Goal: Transaction & Acquisition: Purchase product/service

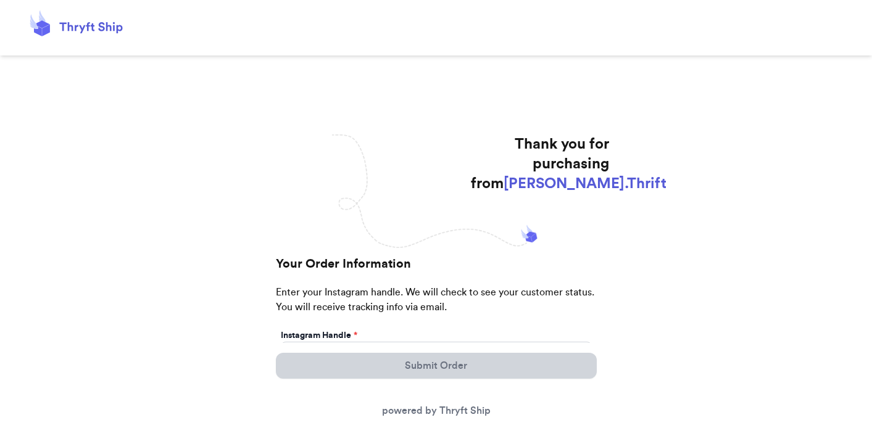
scroll to position [30, 0]
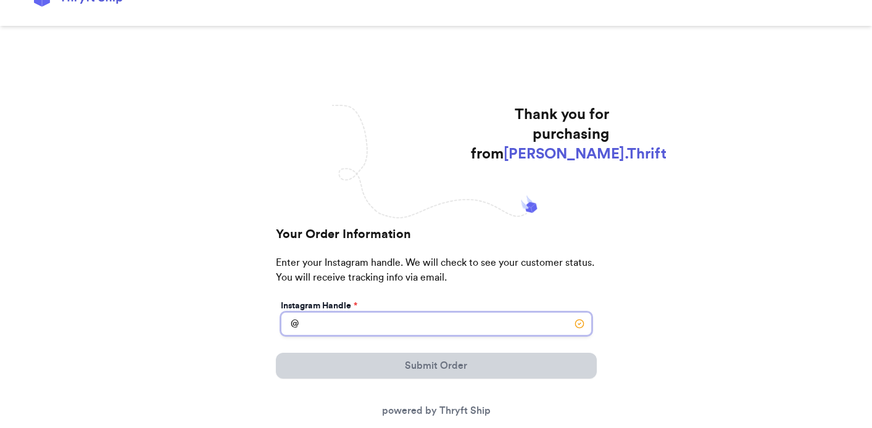
click at [404, 328] on input "Instagram Handle *" at bounding box center [436, 323] width 311 height 23
type input "yankeeslver10"
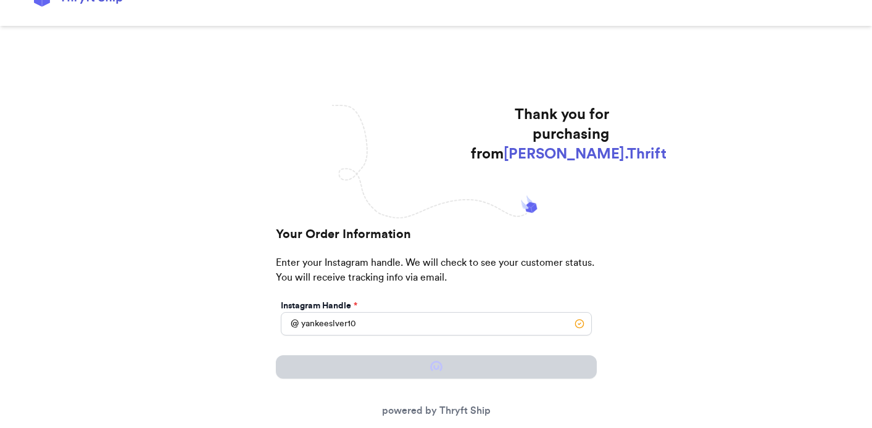
click at [627, 291] on div "Thank you for purchasing from [PERSON_NAME].Thrift Your Order Information Enter…" at bounding box center [436, 375] width 872 height 541
select select "OH"
type input "Xenia"
type input "45385"
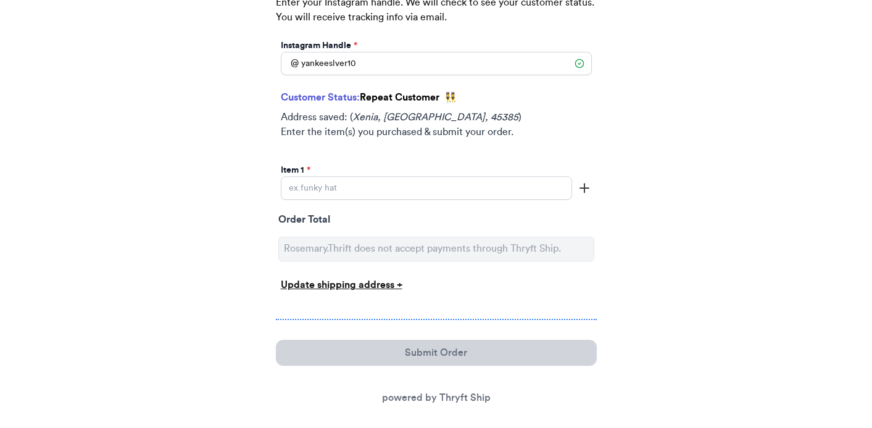
scroll to position [296, 0]
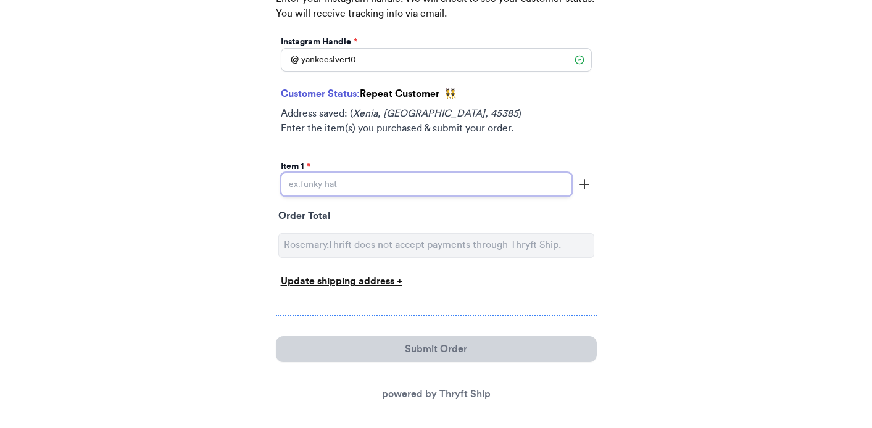
click at [363, 189] on input "Instagram Handle *" at bounding box center [426, 184] width 291 height 23
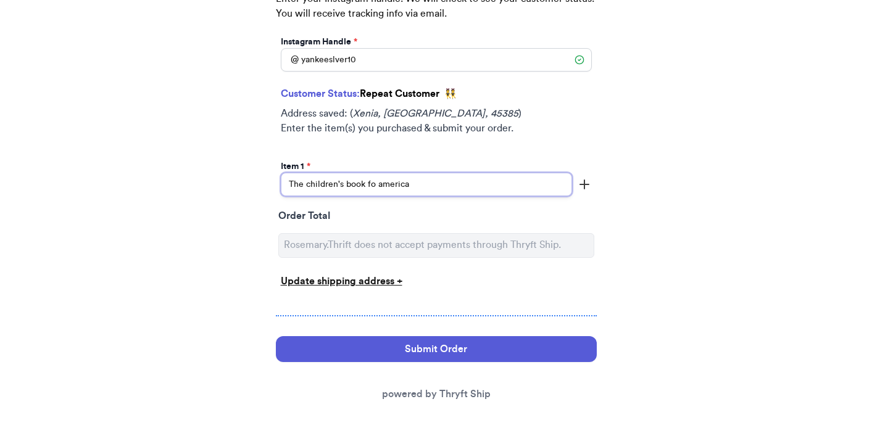
type input "The children's book fo america"
click at [410, 226] on div "Order Total" at bounding box center [436, 218] width 316 height 19
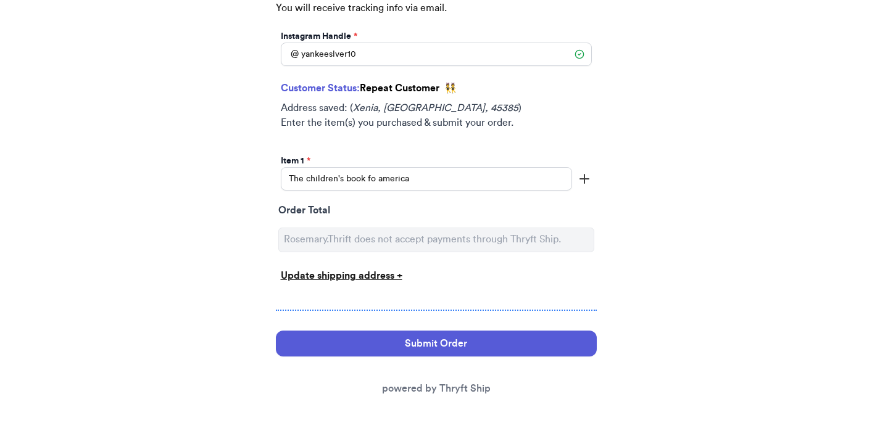
scroll to position [302, 0]
click at [367, 276] on div "Update shipping address +" at bounding box center [436, 275] width 311 height 15
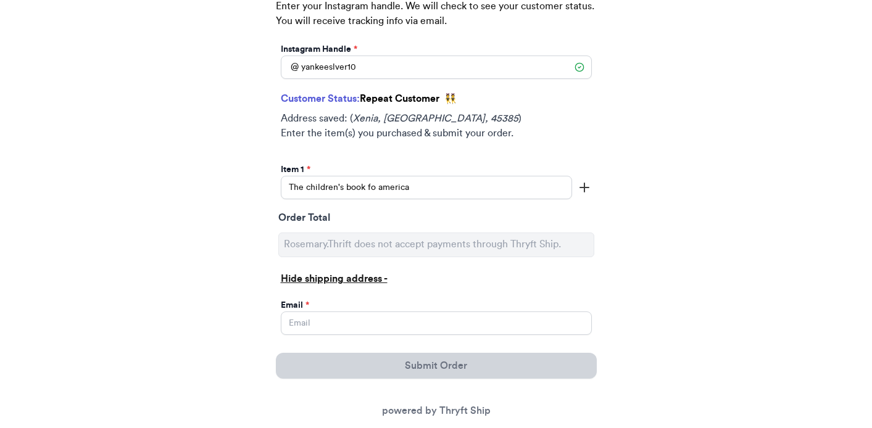
scroll to position [315, 0]
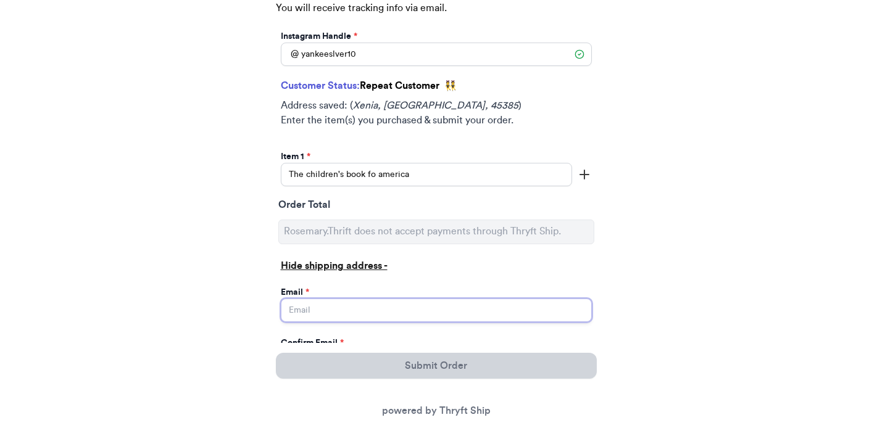
click at [328, 309] on input "Instagram Handle *" at bounding box center [436, 310] width 311 height 23
type input "[PERSON_NAME][EMAIL_ADDRESS][PERSON_NAME][DOMAIN_NAME]"
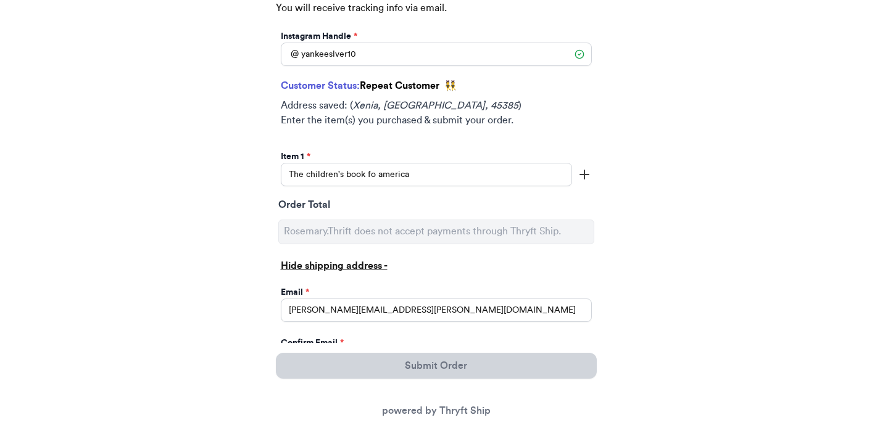
type input "[PERSON_NAME][EMAIL_ADDRESS][PERSON_NAME][DOMAIN_NAME]"
type input "[PERSON_NAME]"
type input "[STREET_ADDRESS][PERSON_NAME][PERSON_NAME]"
select select "AL"
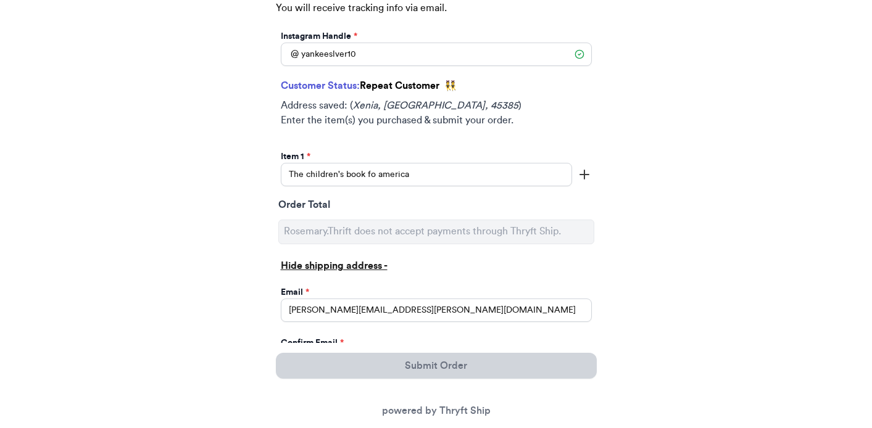
type input "45385-5773"
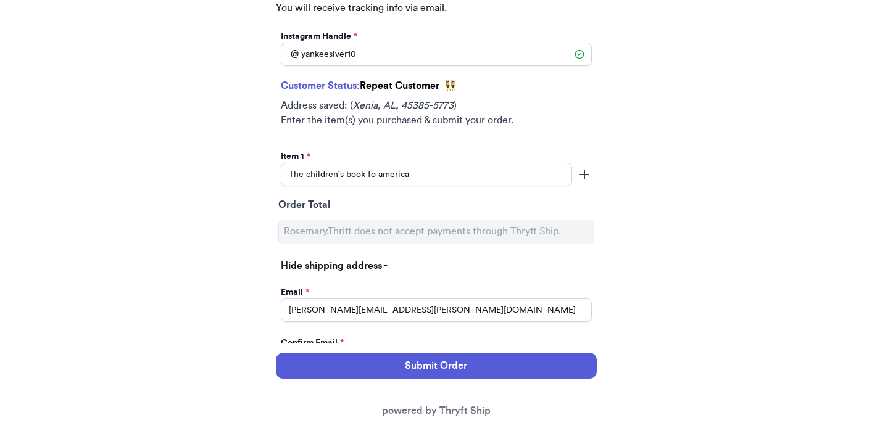
click at [580, 337] on div "Confirm Email *" at bounding box center [436, 343] width 311 height 12
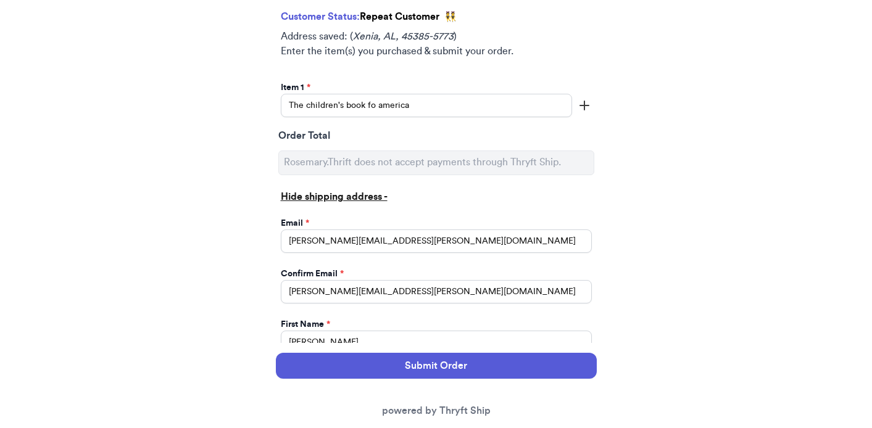
scroll to position [404, 0]
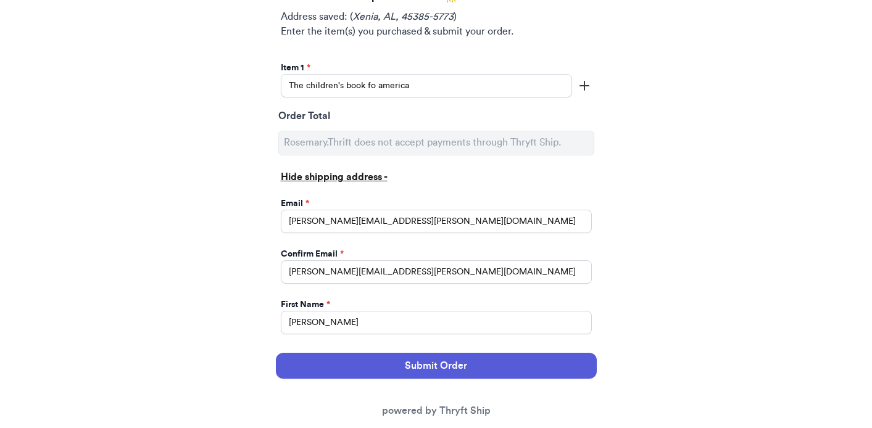
click at [587, 86] on icon "button" at bounding box center [584, 85] width 15 height 15
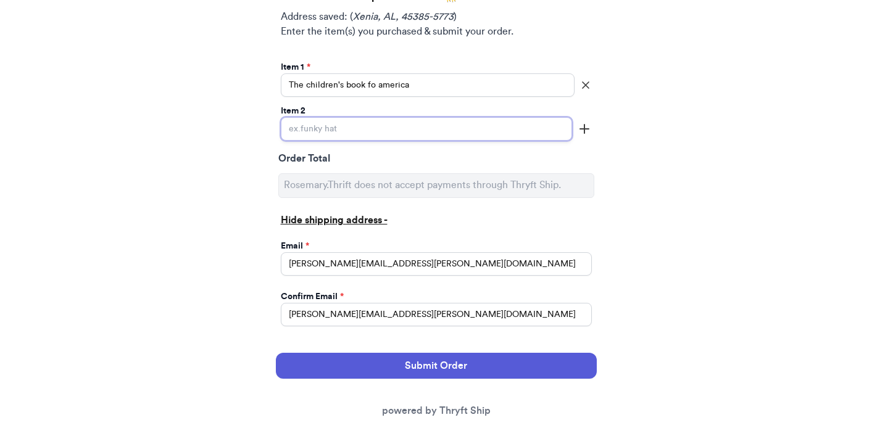
click at [320, 134] on input "Instagram Handle *" at bounding box center [426, 128] width 291 height 23
type input "tigger"
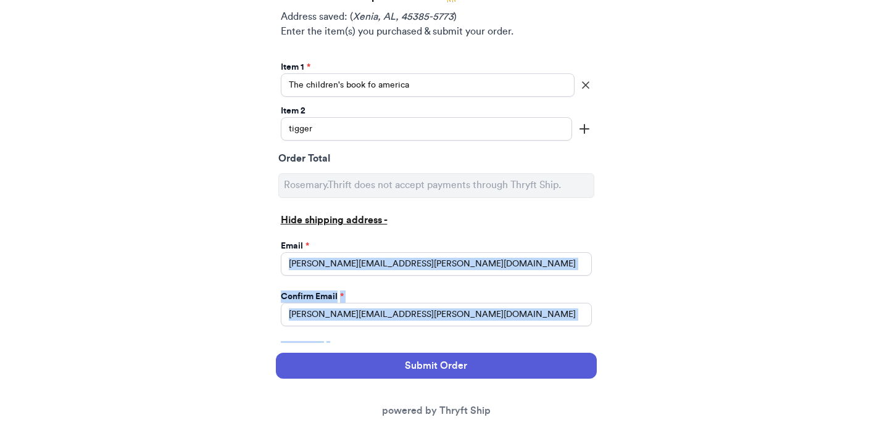
drag, startPoint x: 471, startPoint y: 281, endPoint x: 475, endPoint y: 358, distance: 77.9
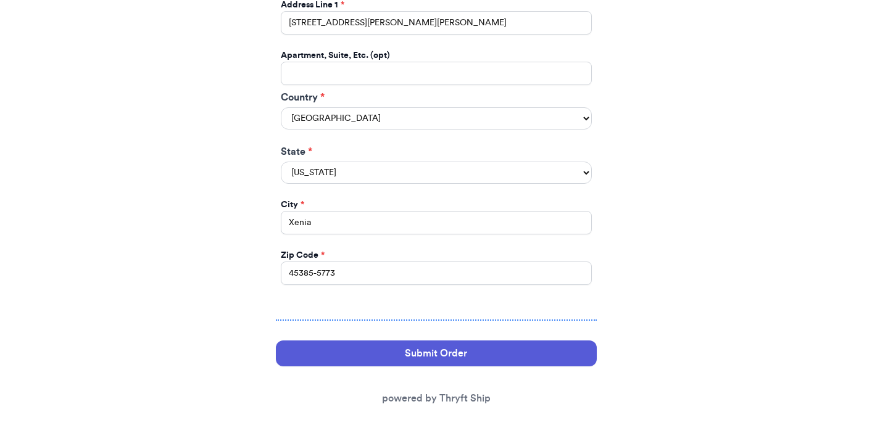
scroll to position [867, 0]
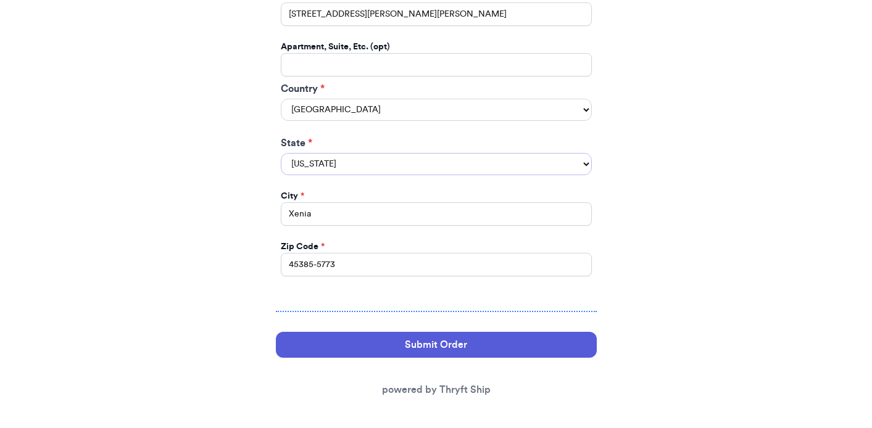
click at [281, 153] on select "[US_STATE] [US_STATE] [US_STATE] [US_STATE] [US_STATE] [US_STATE] [US_STATE] [U…" at bounding box center [436, 164] width 311 height 22
select select "OH"
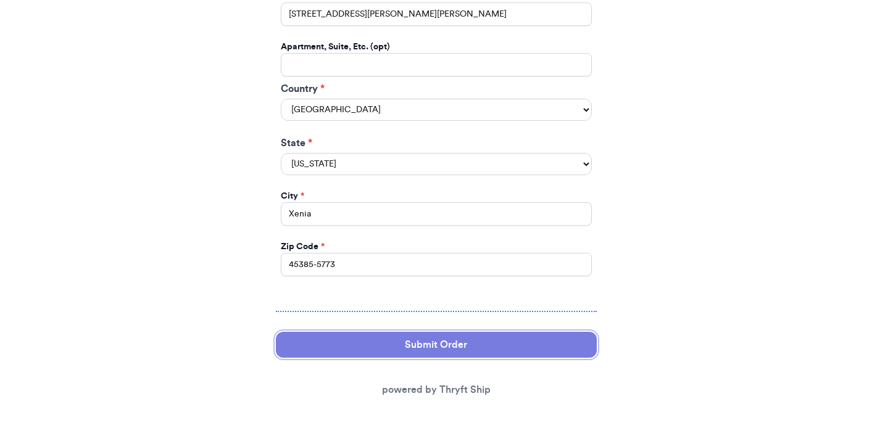
click at [478, 349] on button "Submit Order" at bounding box center [436, 345] width 321 height 26
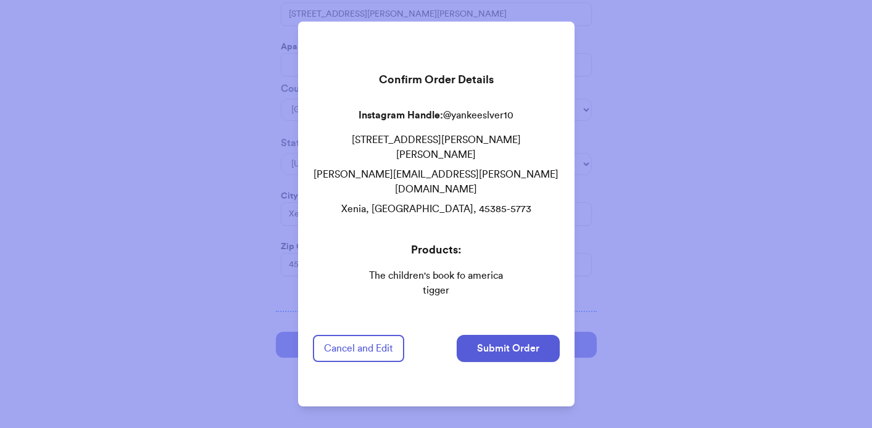
click at [376, 345] on button "Cancel and Edit" at bounding box center [358, 348] width 91 height 27
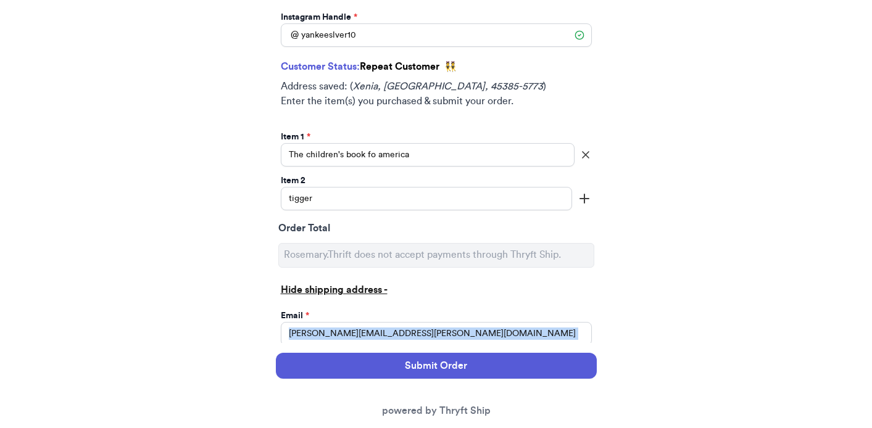
scroll to position [334, 0]
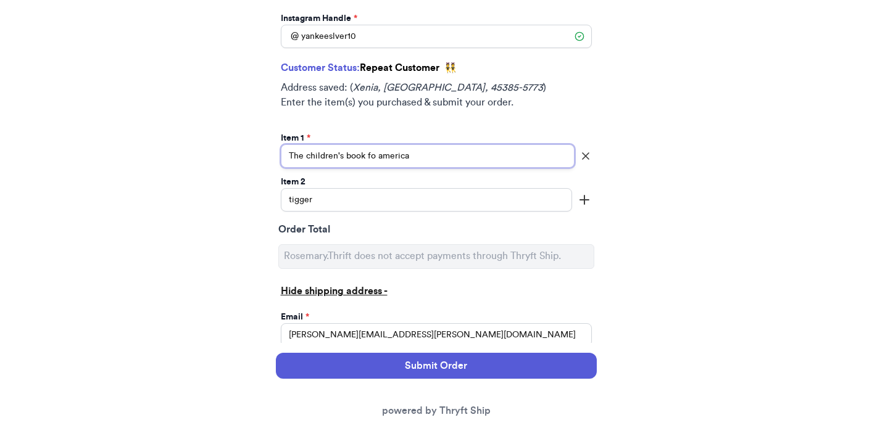
click at [375, 154] on input "The children's book fo america" at bounding box center [428, 155] width 294 height 23
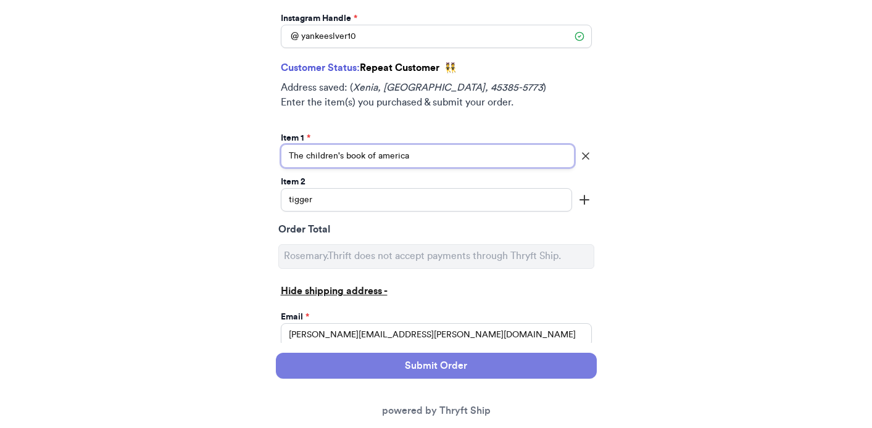
type input "The children's book of america"
click at [416, 367] on button "Submit Order" at bounding box center [436, 366] width 321 height 26
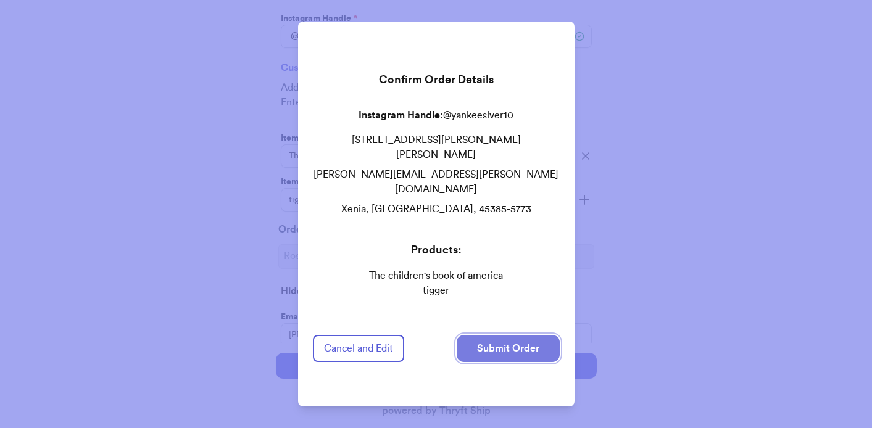
click at [515, 349] on button "Submit Order" at bounding box center [508, 348] width 103 height 27
